Goal: Find specific page/section: Find specific page/section

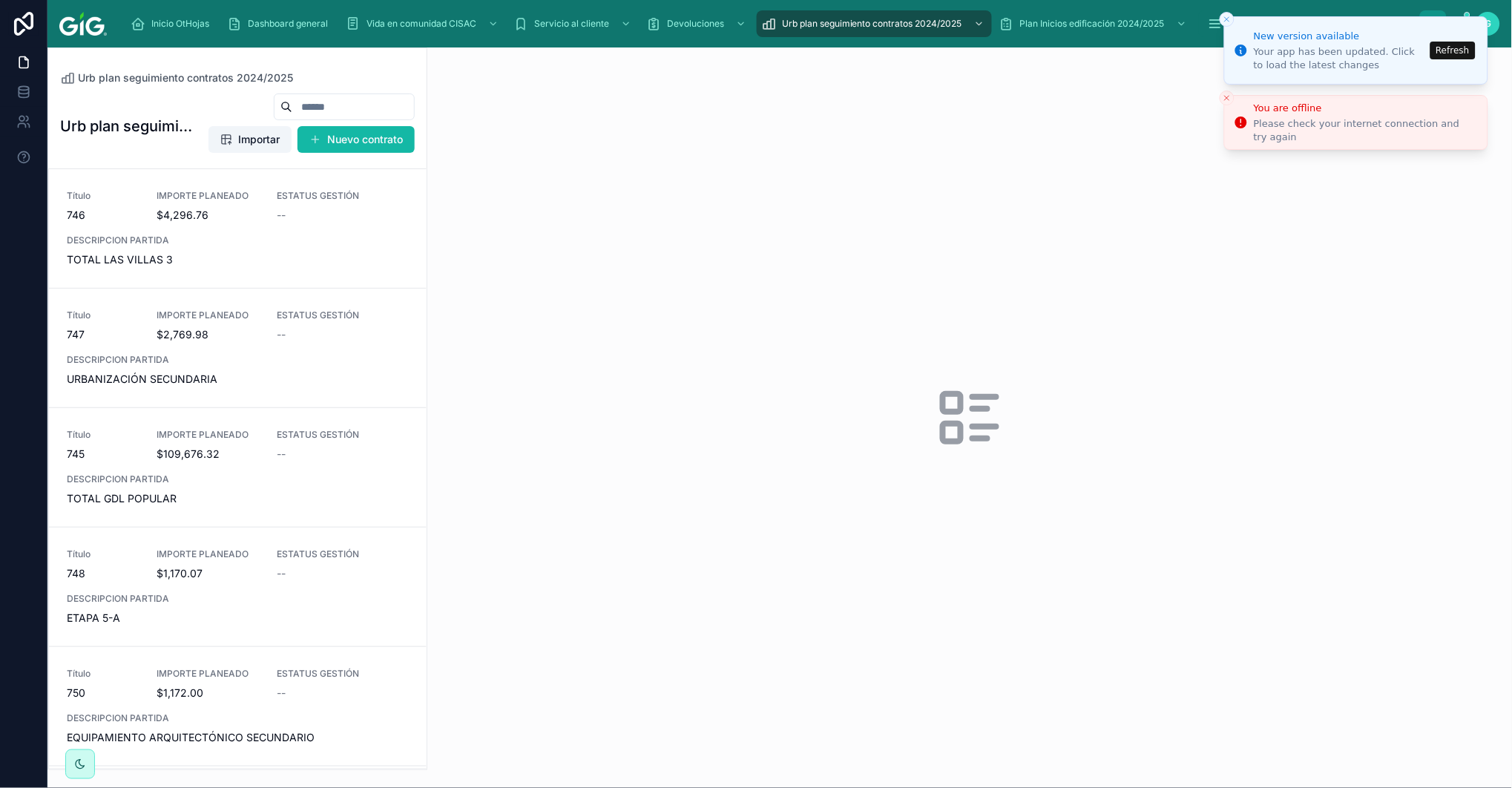
click at [1457, 46] on button "Refresh" at bounding box center [1453, 50] width 46 height 18
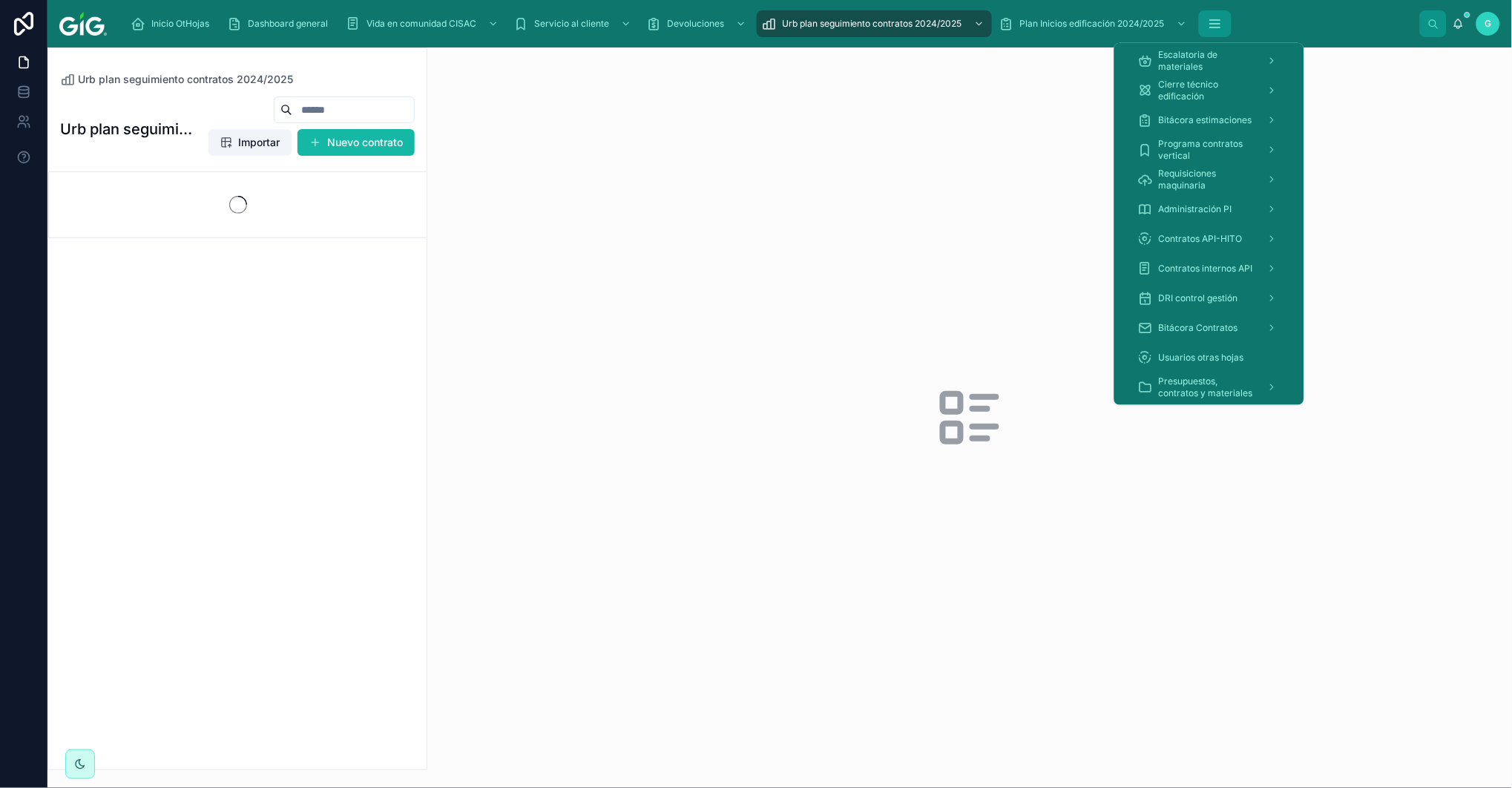
click at [1219, 20] on icon "scrollable content" at bounding box center [1214, 20] width 10 height 0
click at [1193, 383] on span "Presupuestos, contratos y materiales" at bounding box center [1207, 387] width 97 height 24
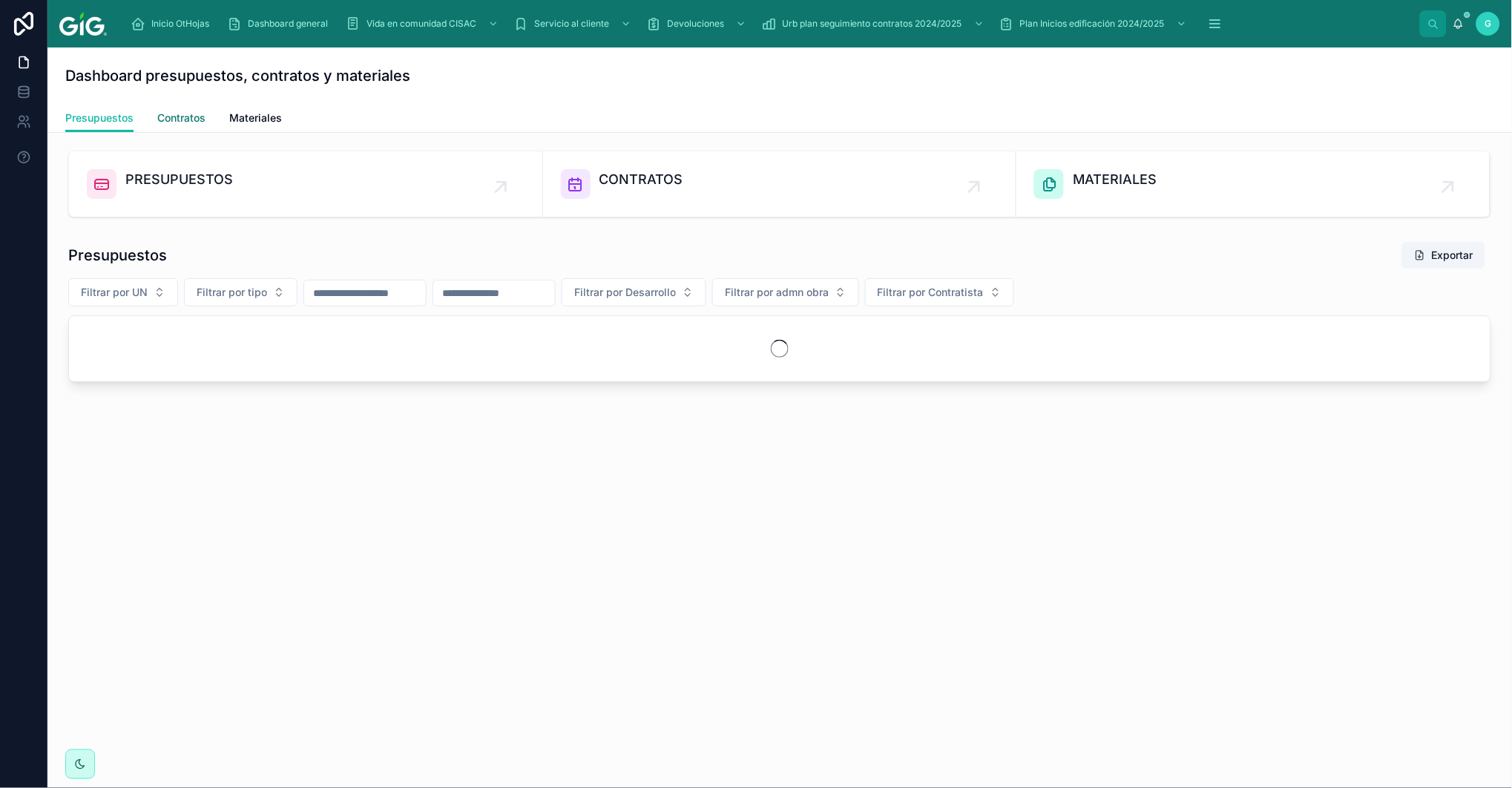
click at [182, 116] on span "Contratos" at bounding box center [182, 118] width 48 height 15
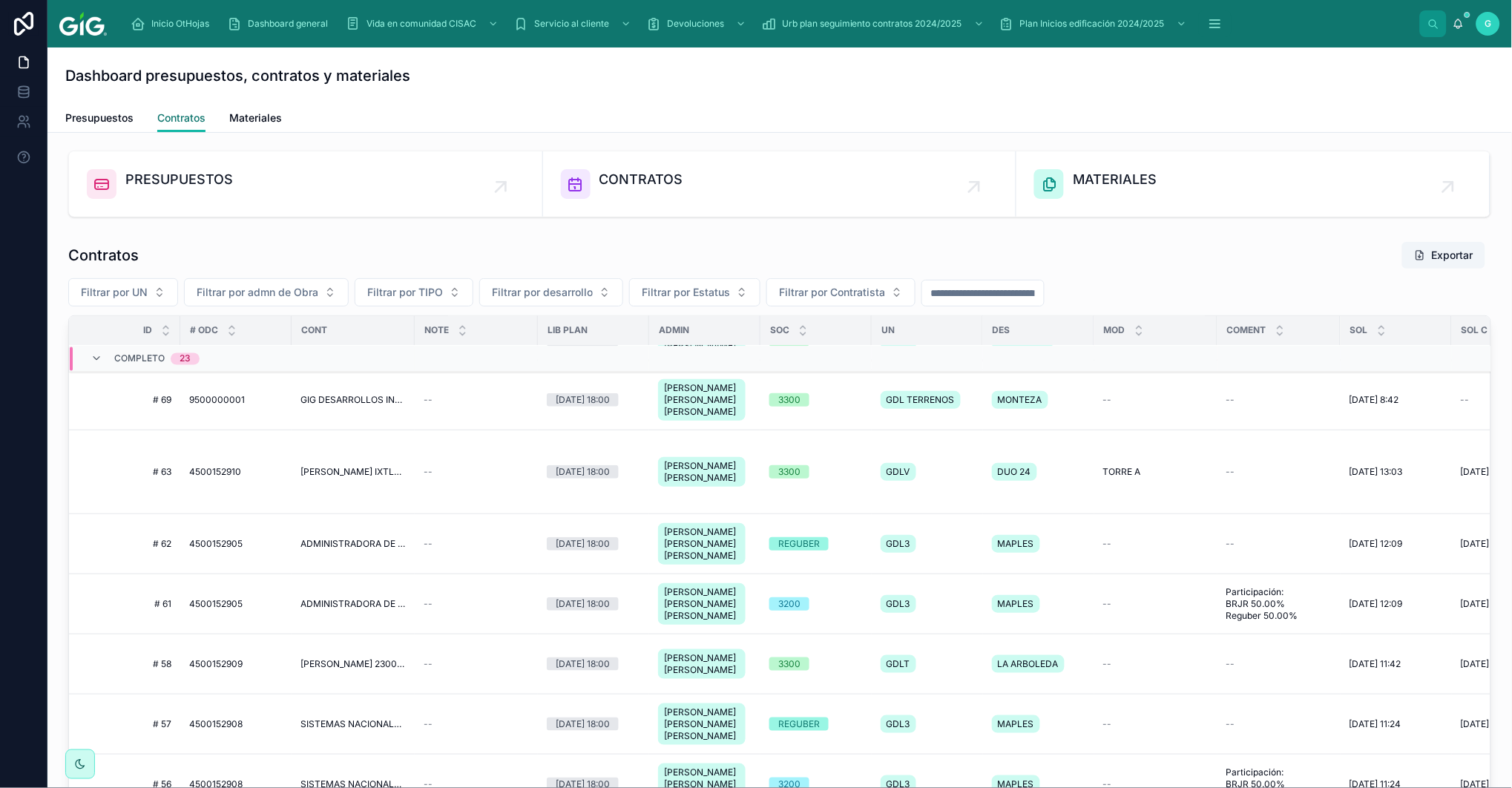
scroll to position [577, 0]
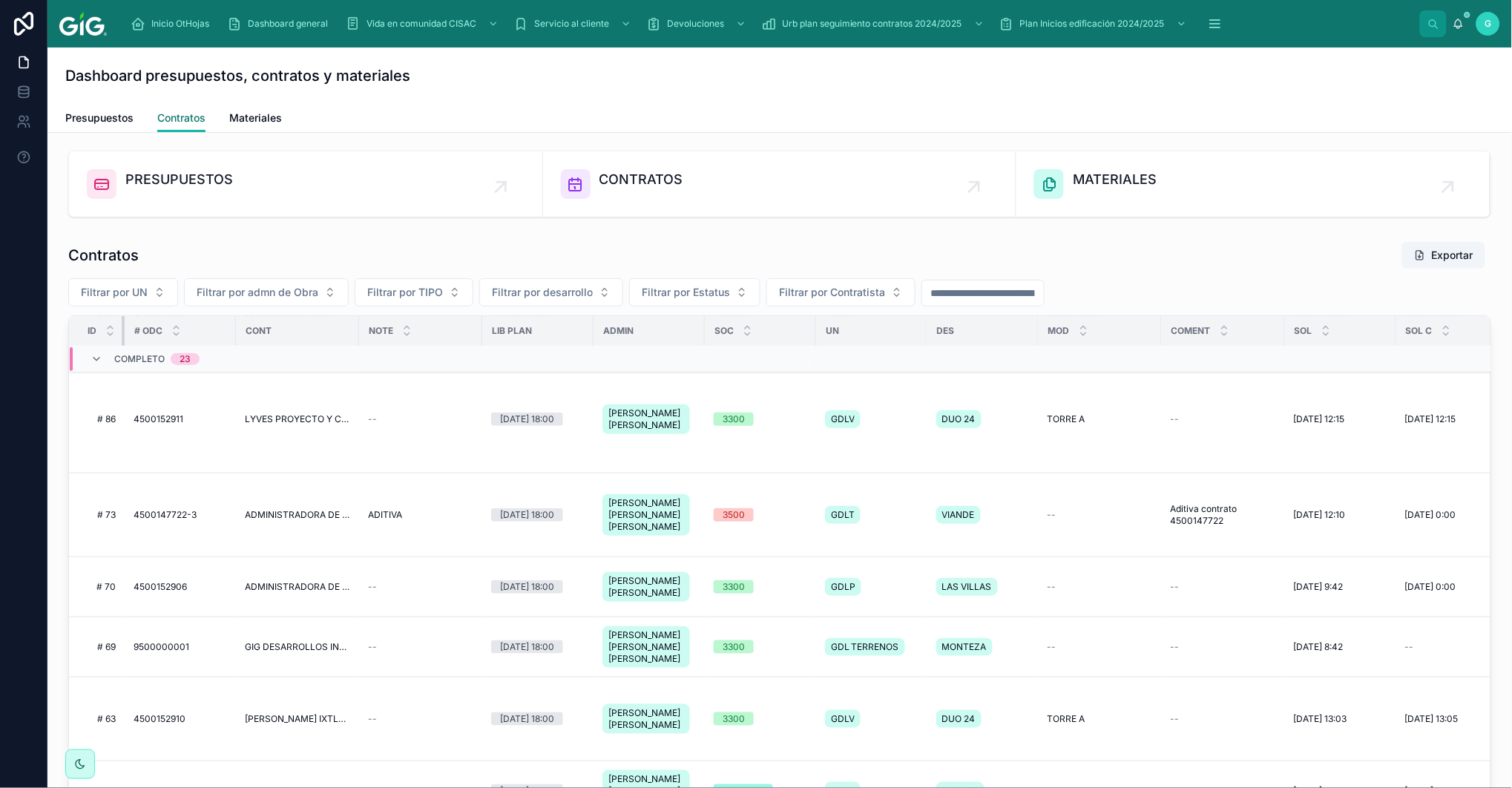
drag, startPoint x: 179, startPoint y: 330, endPoint x: 97, endPoint y: 343, distance: 83.0
click at [97, 343] on th "ID" at bounding box center [97, 332] width 55 height 30
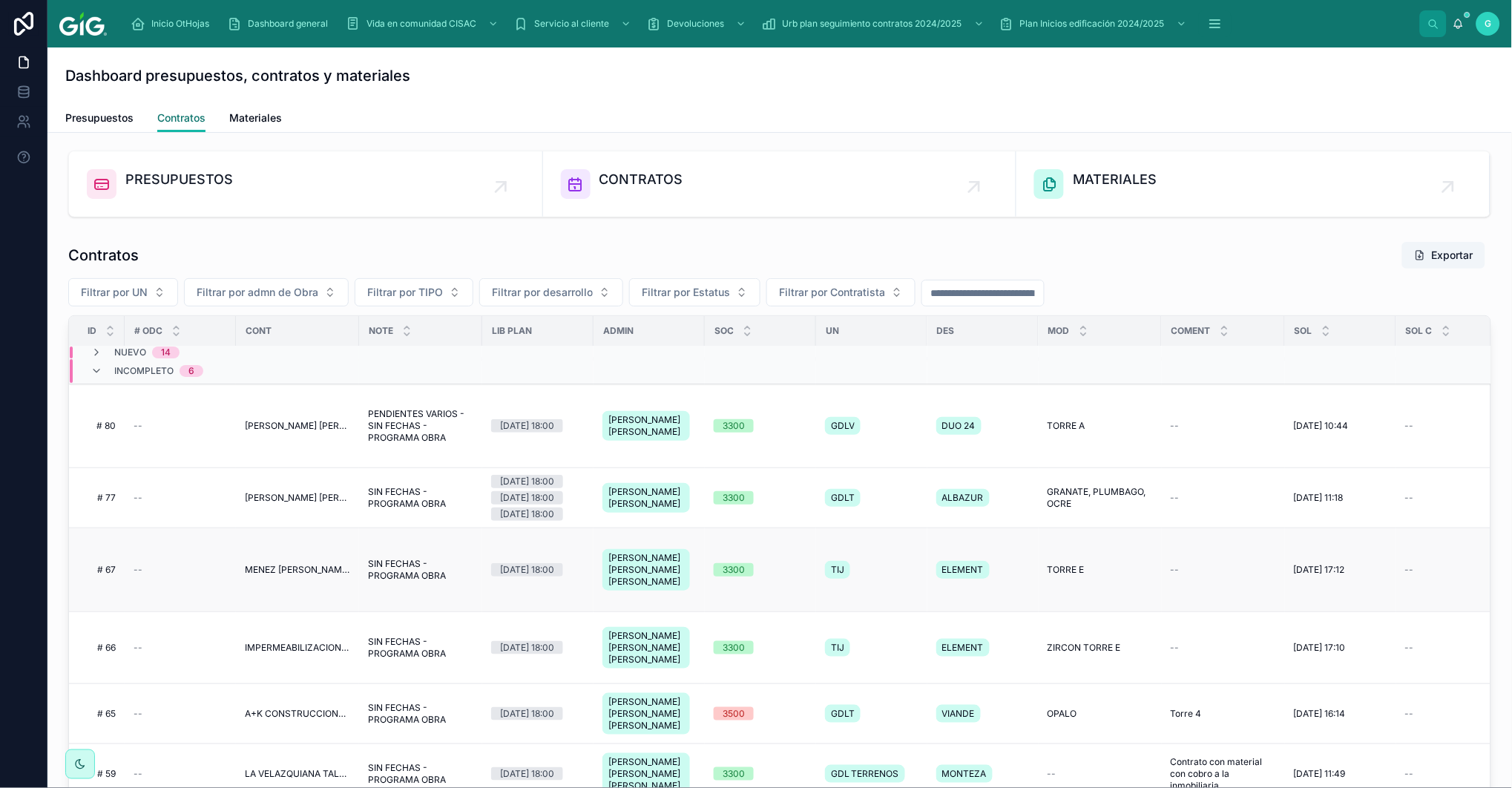
scroll to position [0, 0]
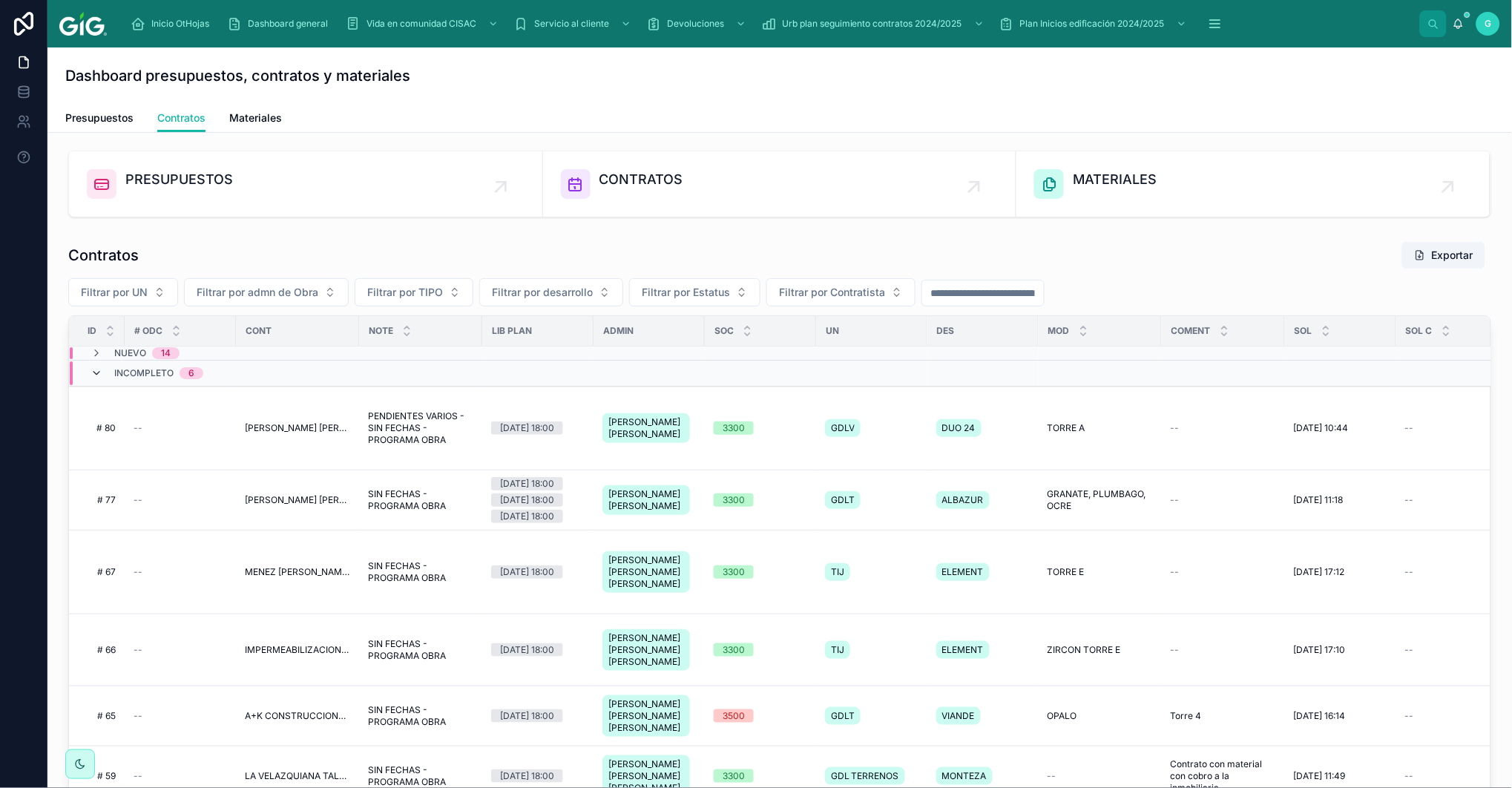
click at [93, 376] on icon at bounding box center [96, 373] width 12 height 12
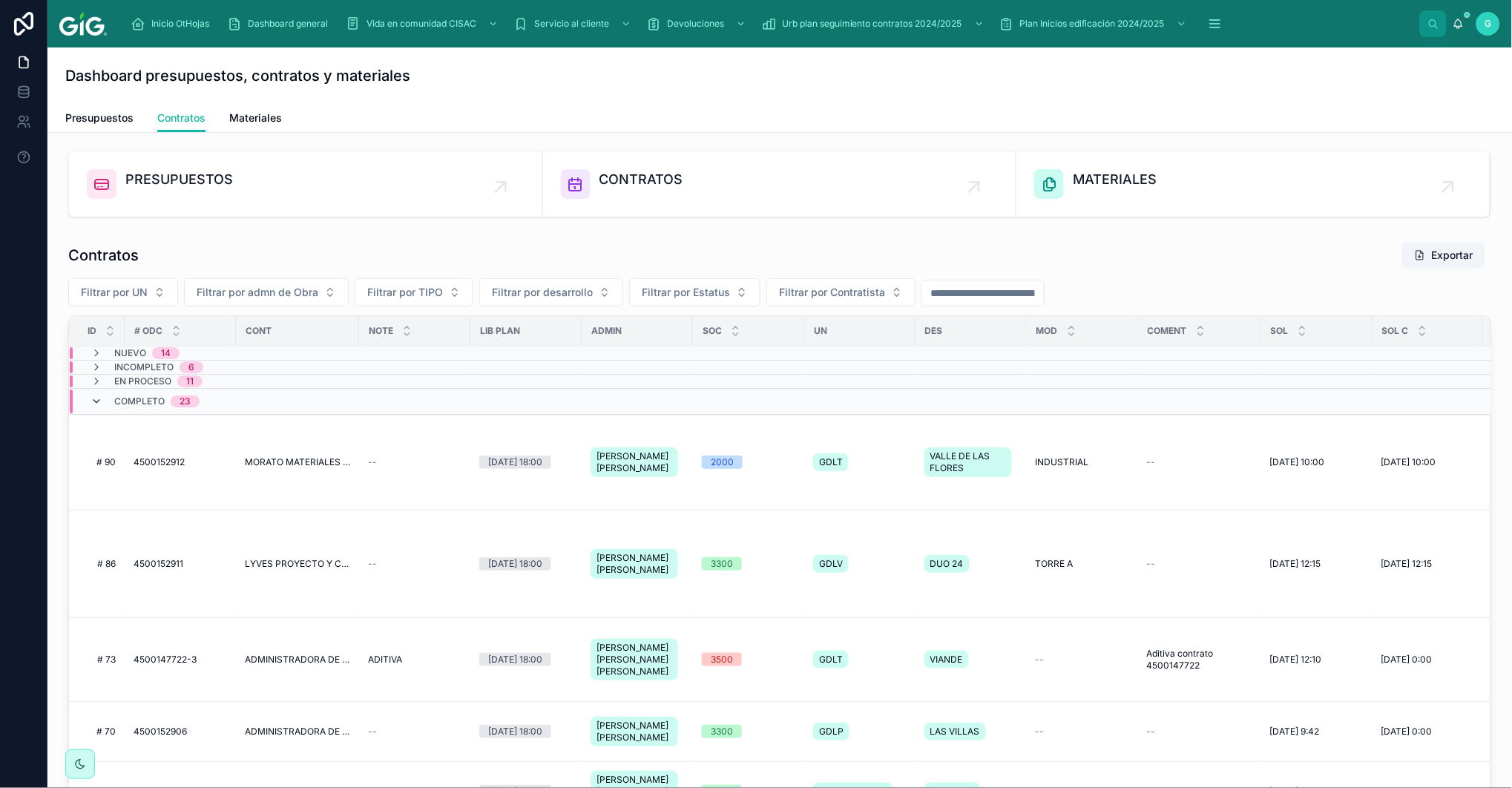
click at [97, 396] on icon at bounding box center [96, 401] width 12 height 12
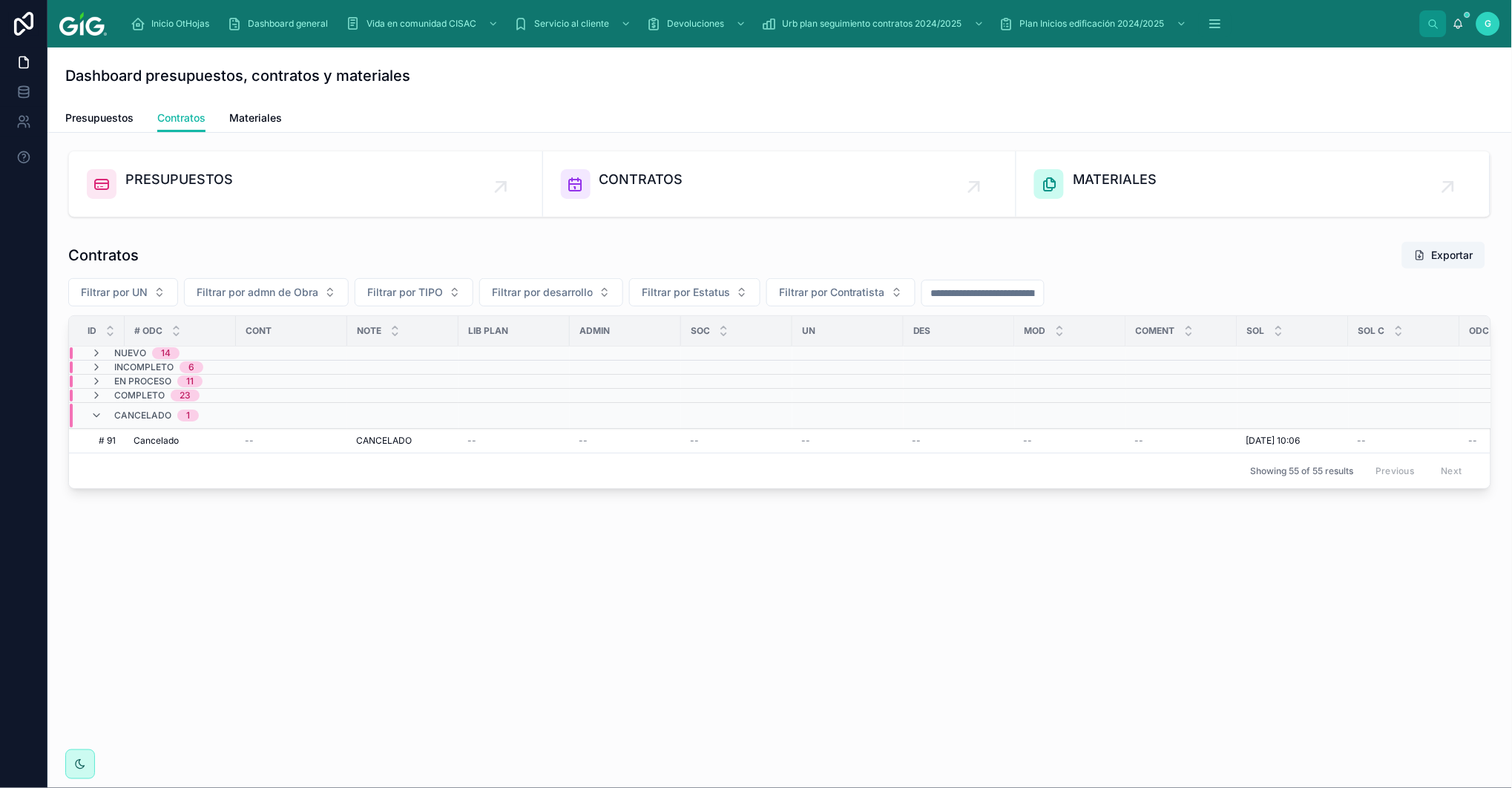
click at [145, 418] on span "Cancelado" at bounding box center [143, 415] width 57 height 12
click at [156, 411] on span "Cancelado" at bounding box center [143, 409] width 57 height 12
click at [150, 438] on span "Cancelado" at bounding box center [156, 440] width 46 height 12
click at [117, 356] on span "Nuevo" at bounding box center [131, 352] width 32 height 12
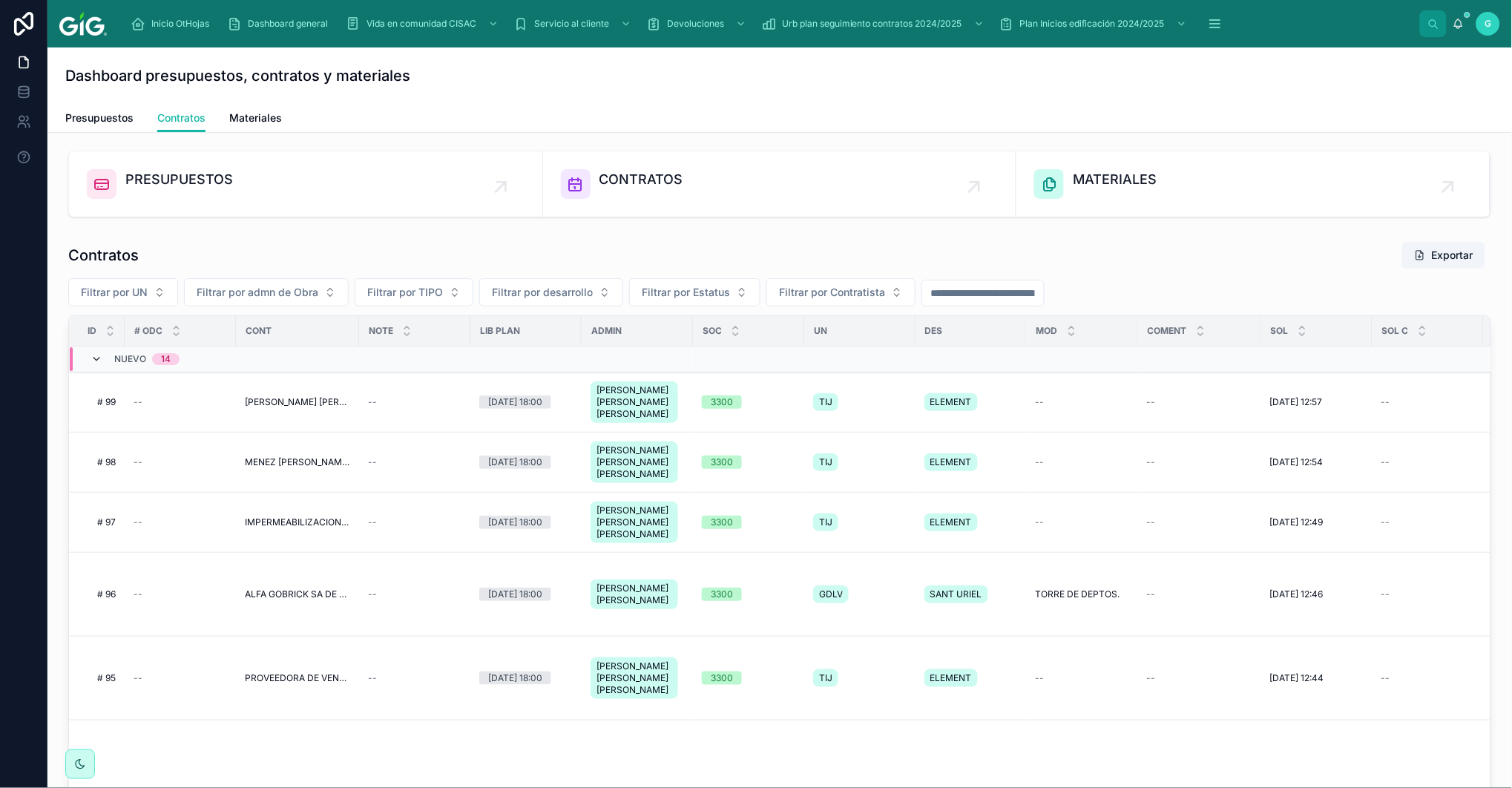
click at [94, 361] on icon at bounding box center [96, 359] width 12 height 12
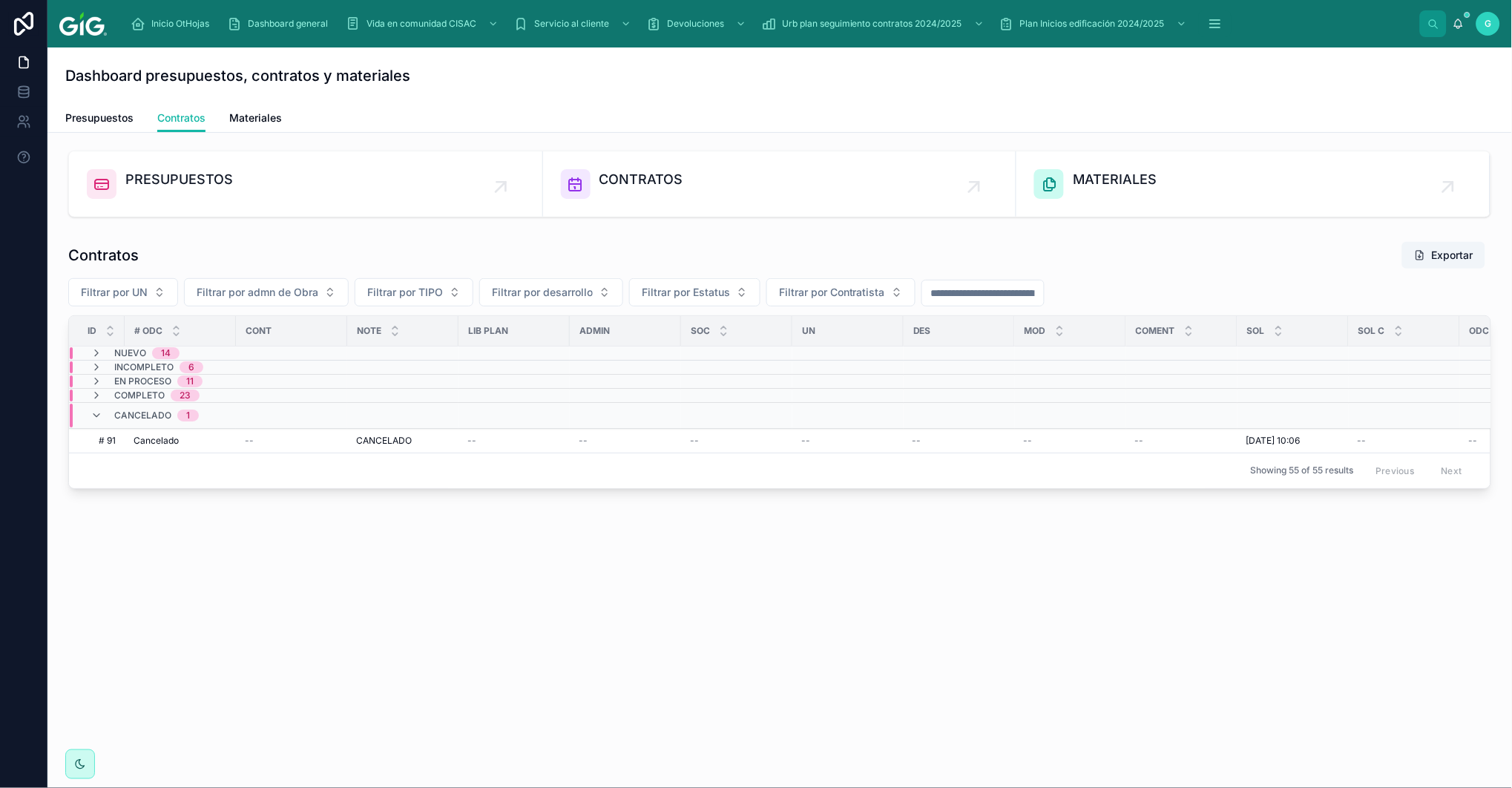
click at [131, 361] on span "Incompleto" at bounding box center [144, 367] width 59 height 12
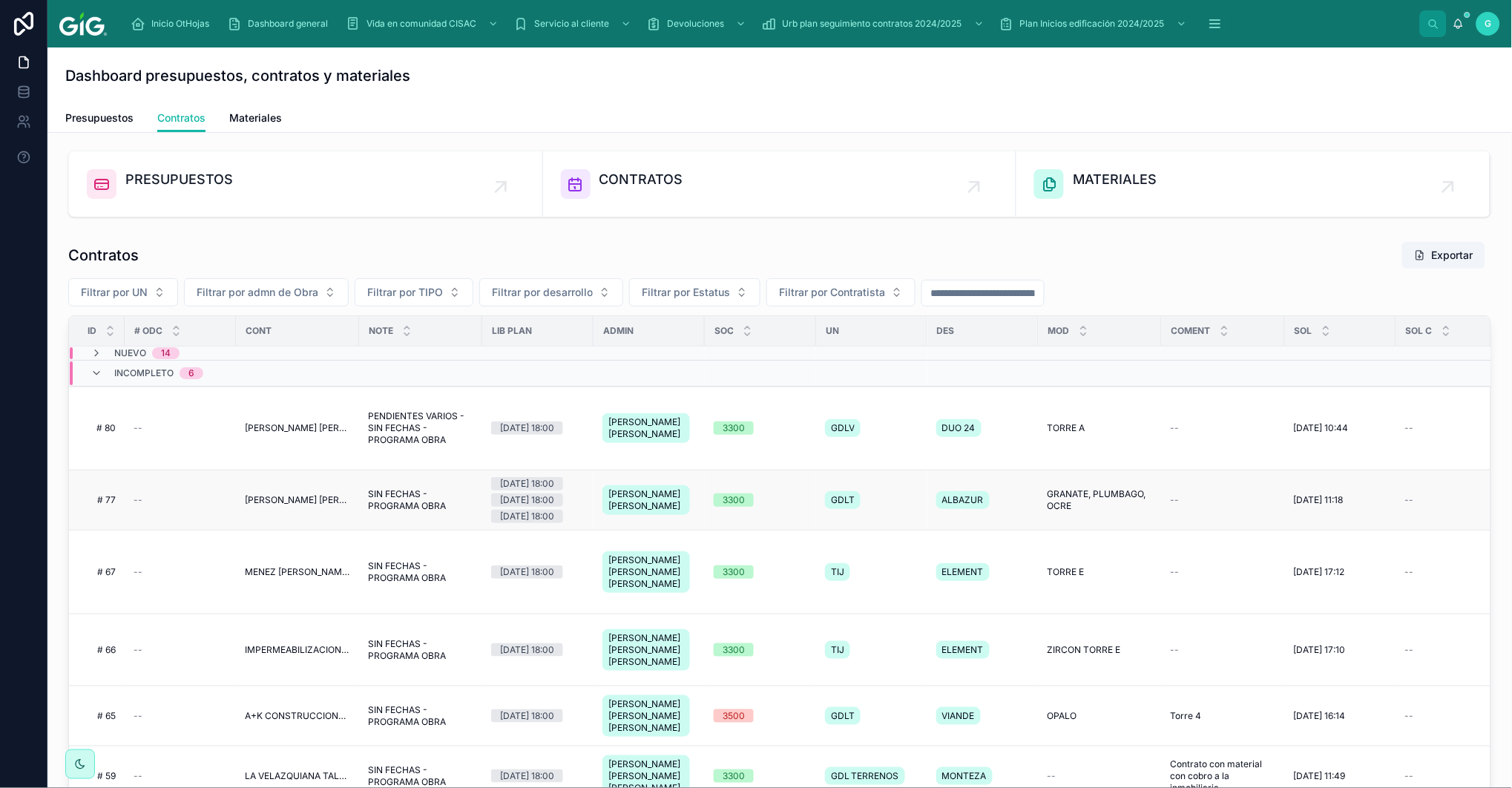
click at [261, 506] on span "EDER IVAN MERINO QUINTERO 2300002372" at bounding box center [298, 500] width 106 height 12
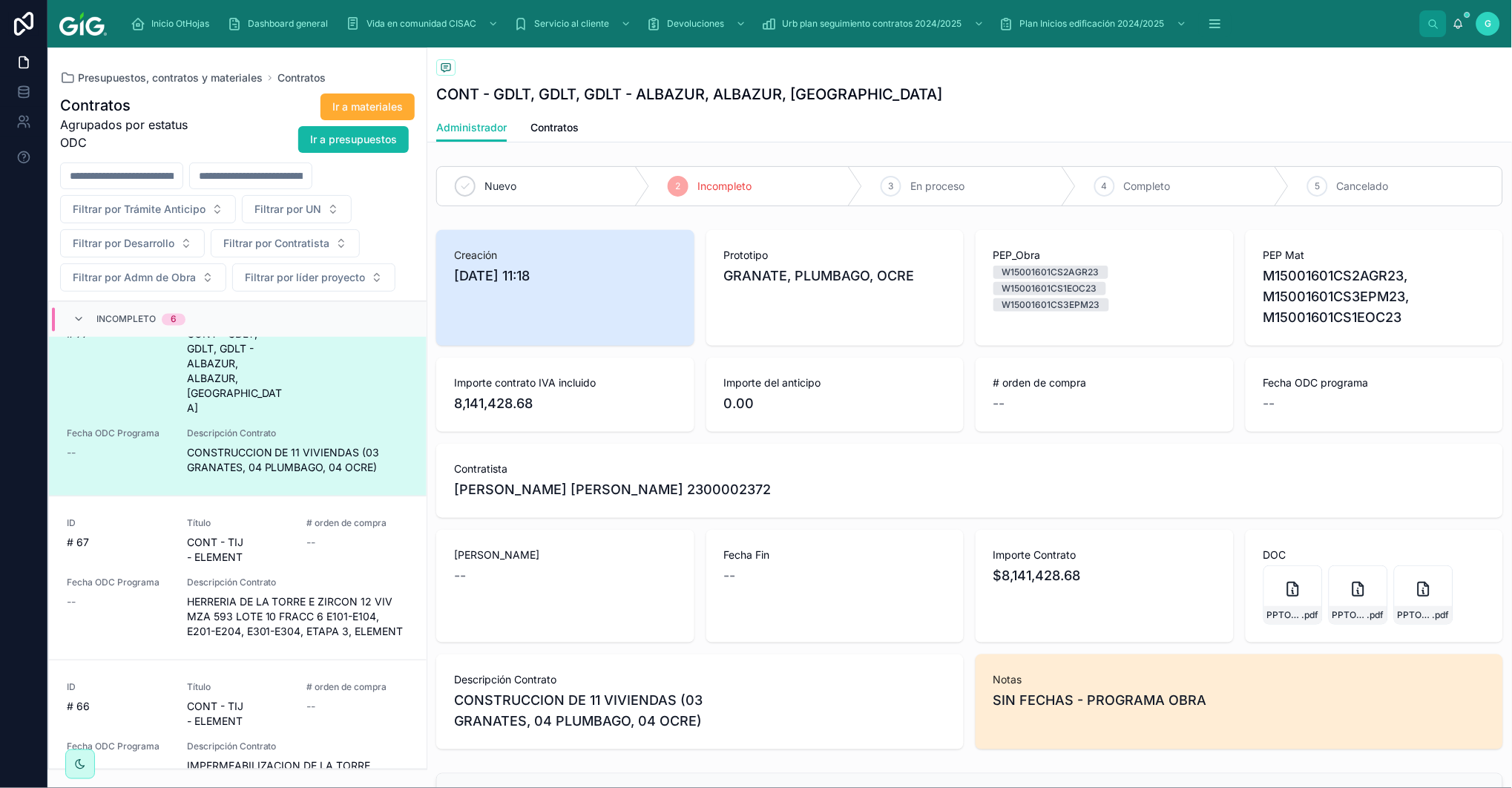
scroll to position [2567, 0]
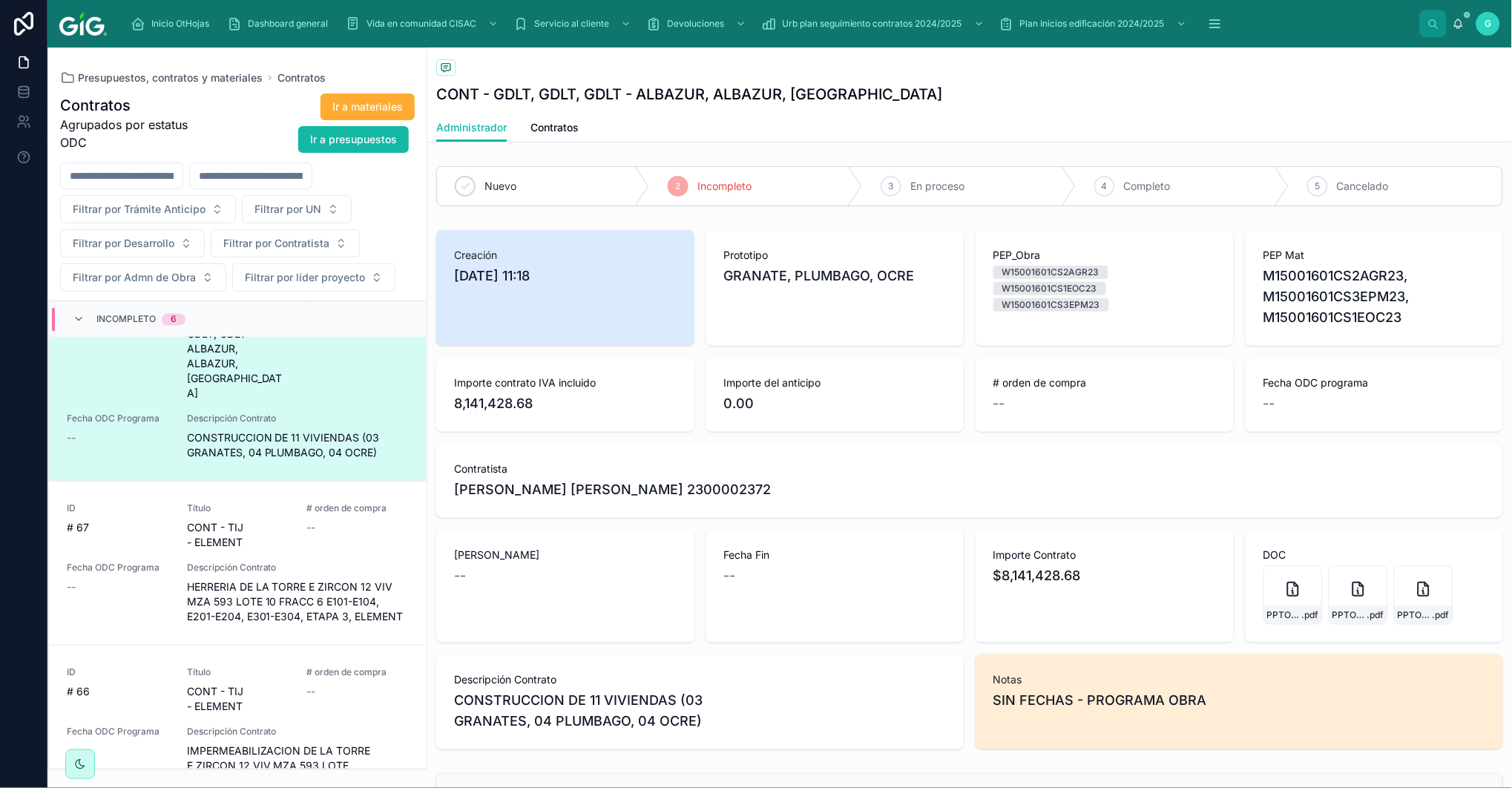
click at [1013, 684] on span "Notas" at bounding box center [1239, 680] width 492 height 15
click at [1093, 696] on span "SIN FECHAS - PROGRAMA OBRA" at bounding box center [1239, 700] width 492 height 21
click at [1286, 704] on span "SIN FECHAS - PROGRAMA OBRA" at bounding box center [1239, 700] width 492 height 21
click at [447, 72] on icon at bounding box center [445, 67] width 12 height 12
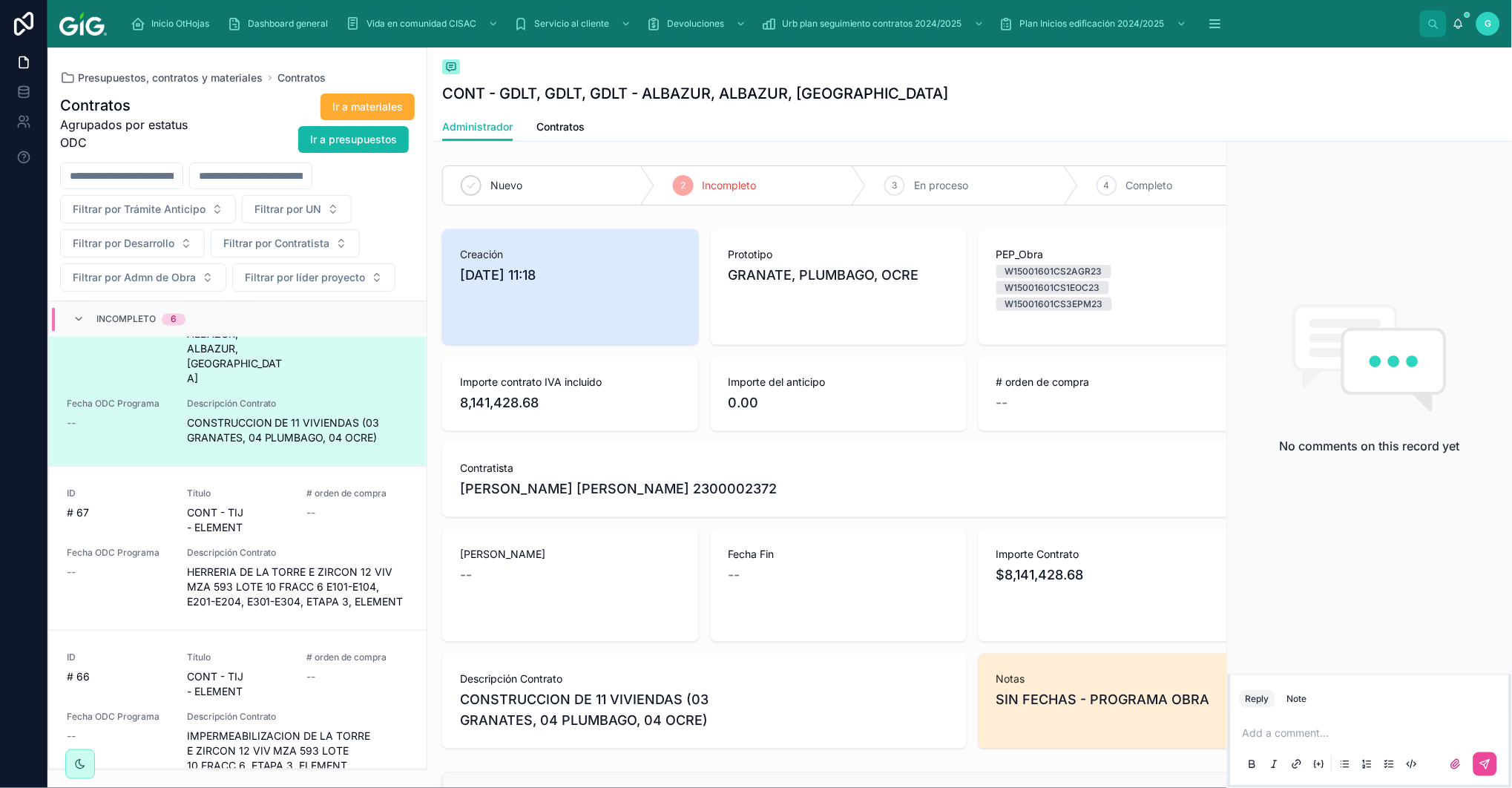
click at [1121, 491] on div "EDER IVAN MERINO QUINTERO 2300002372" at bounding box center [972, 488] width 1026 height 21
click at [450, 69] on icon at bounding box center [451, 66] width 12 height 12
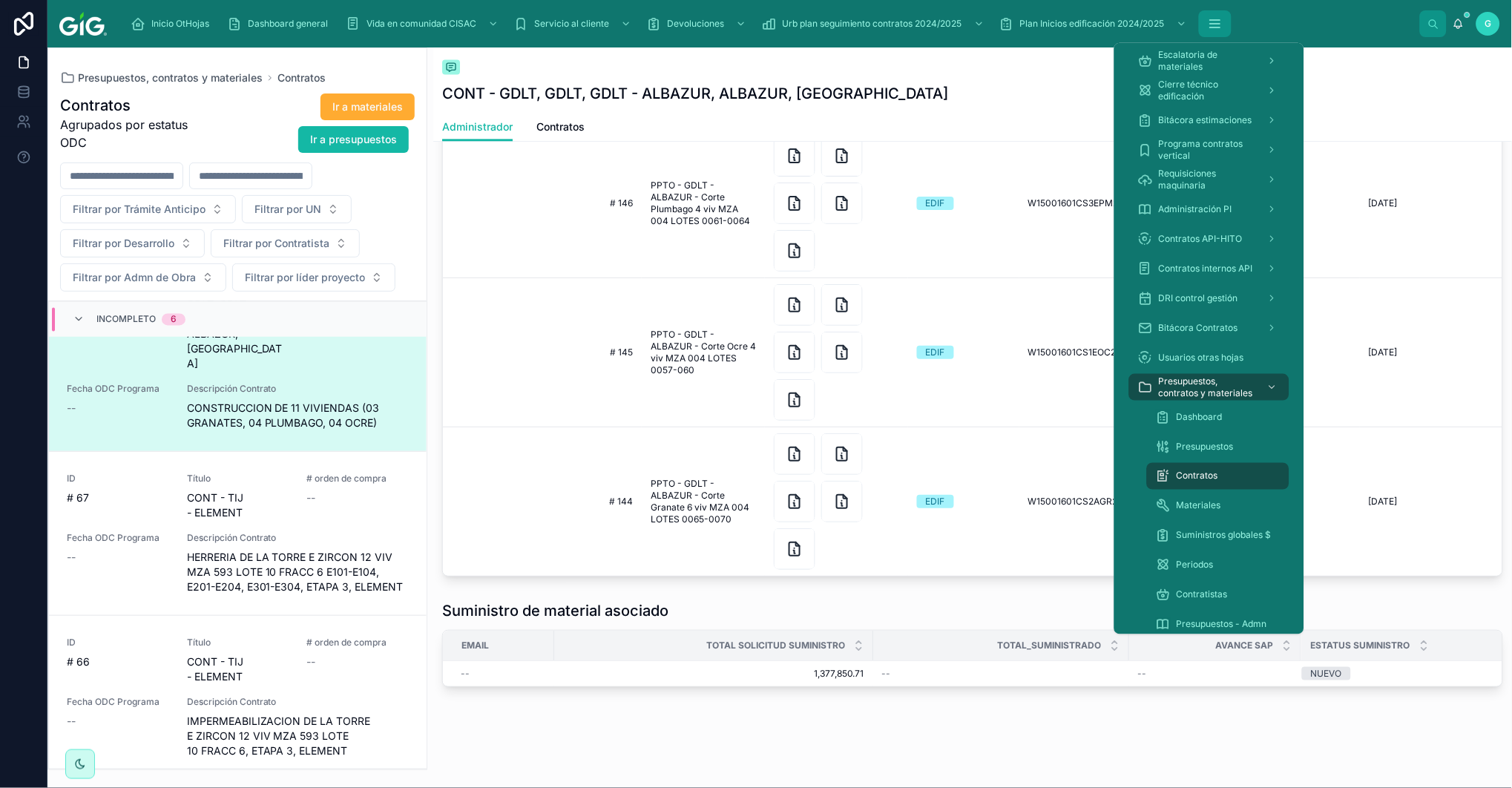
click at [1220, 20] on icon "scrollable content" at bounding box center [1214, 20] width 10 height 0
click at [1184, 390] on span "Presupuestos, contratos y materiales" at bounding box center [1207, 387] width 97 height 24
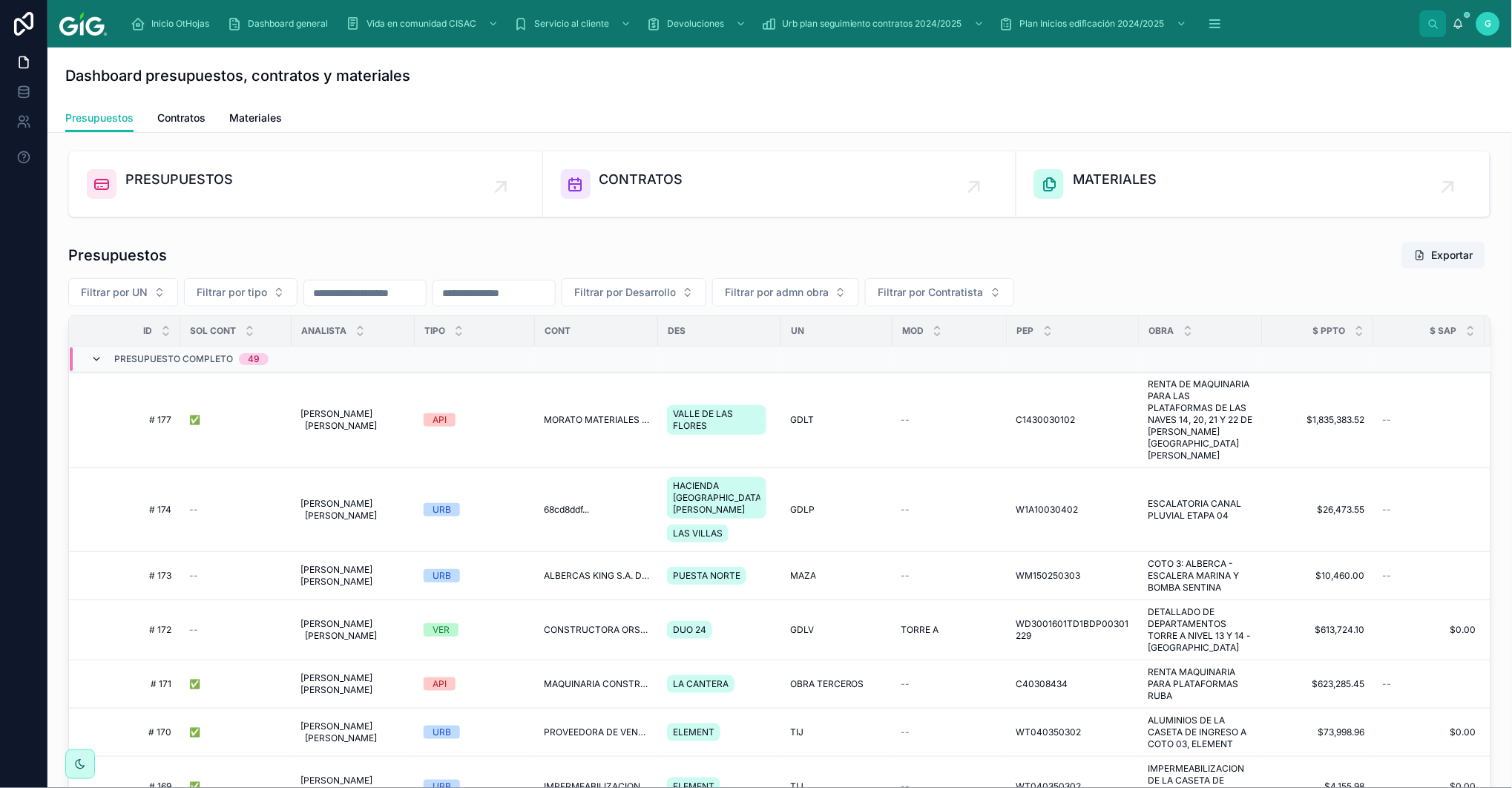
click at [94, 365] on span at bounding box center [96, 359] width 12 height 12
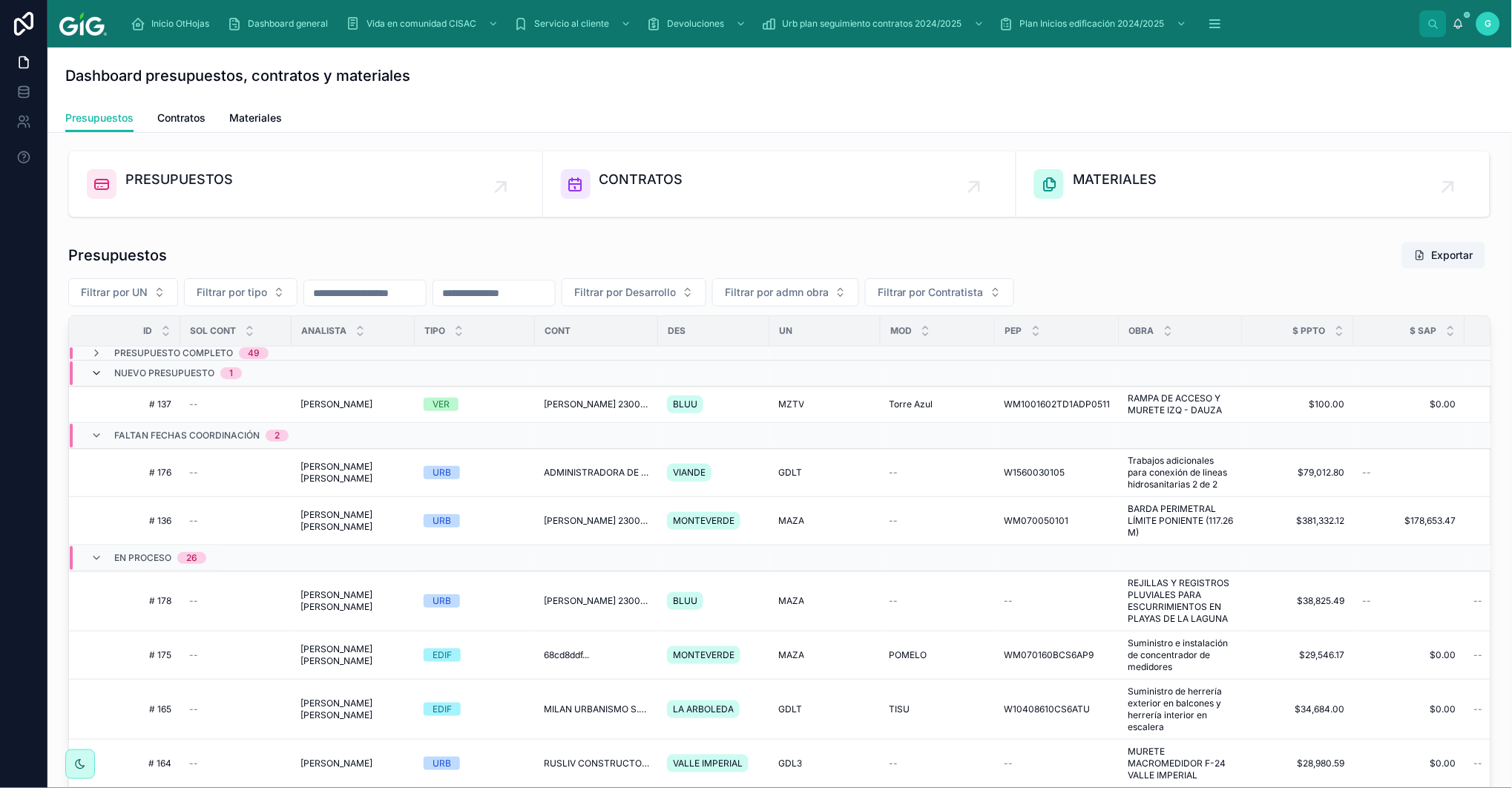
click at [94, 377] on icon at bounding box center [96, 373] width 12 height 12
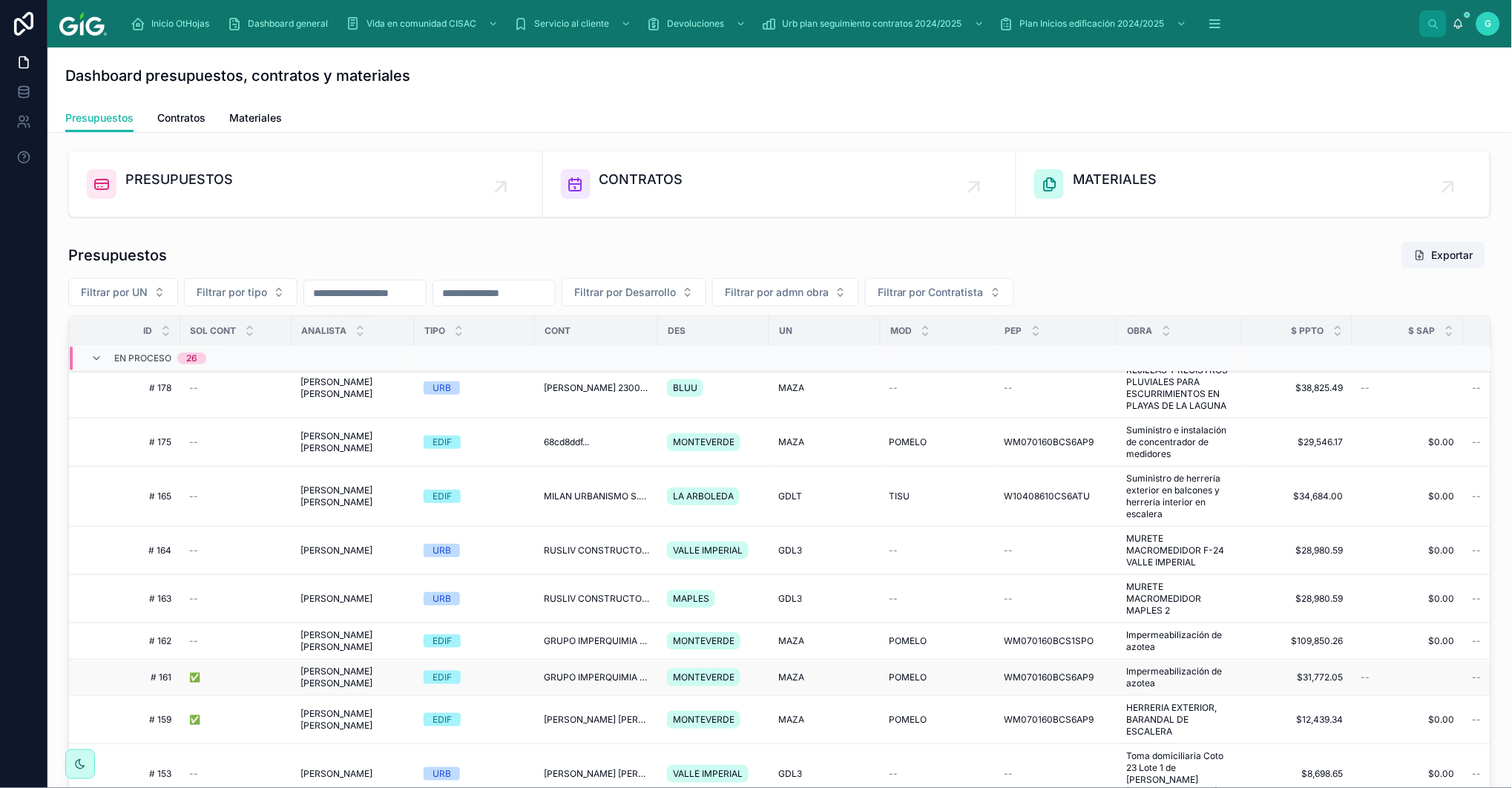
scroll to position [247, 0]
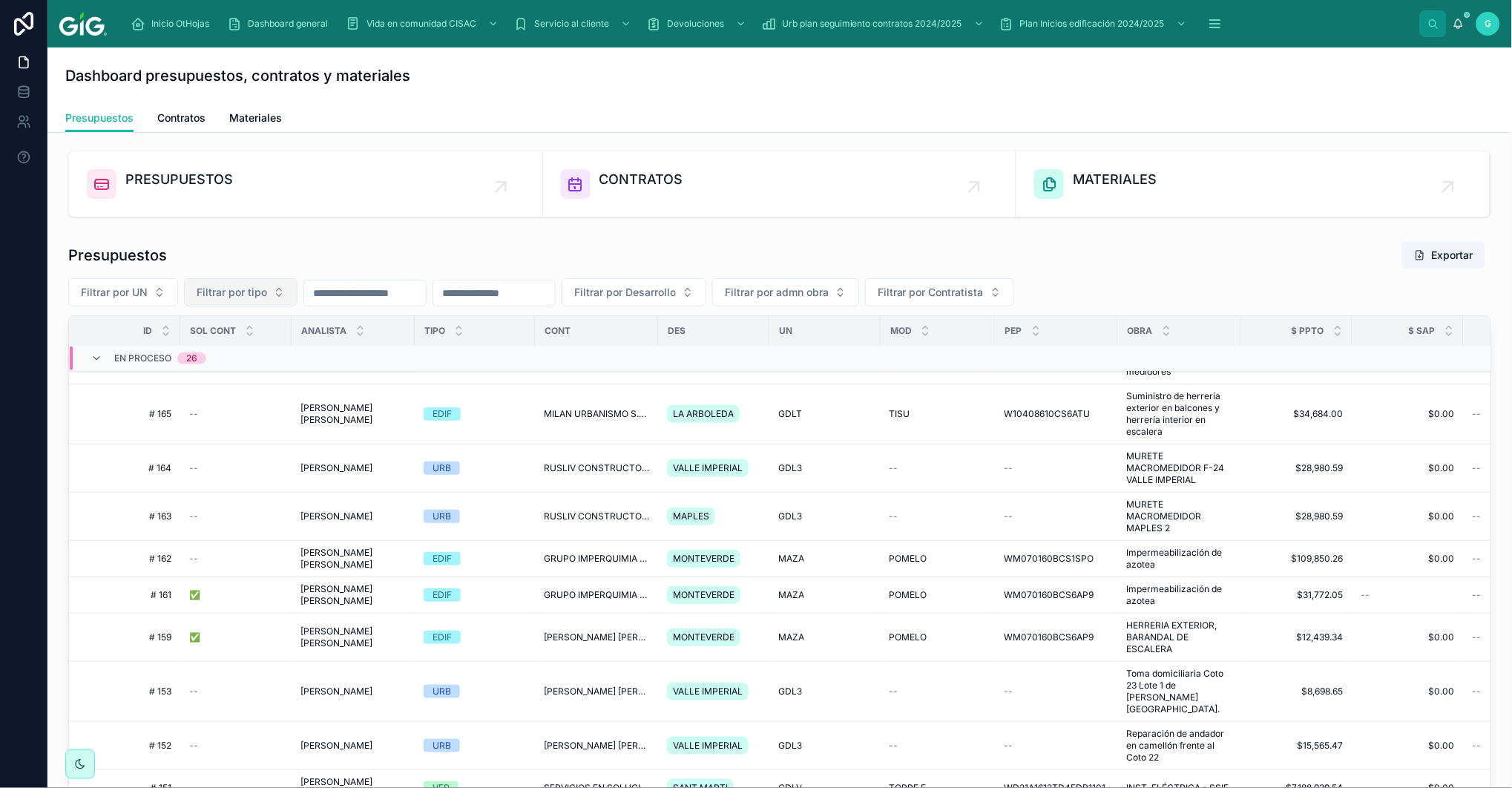
click at [270, 300] on button "Filtrar por tipo" at bounding box center [241, 292] width 114 height 29
click at [245, 386] on div "EDIF" at bounding box center [240, 376] width 178 height 24
